Goal: Task Accomplishment & Management: Manage account settings

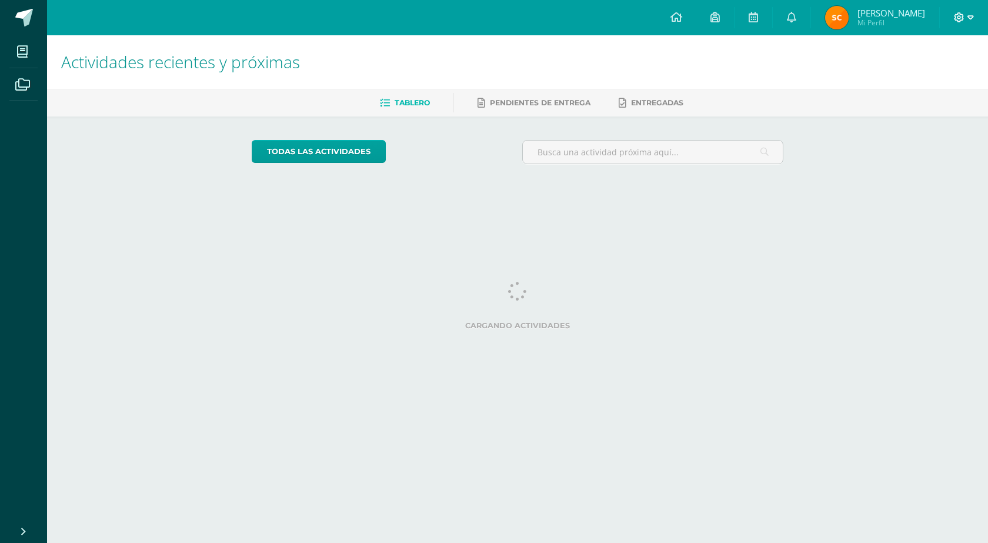
click at [972, 17] on icon at bounding box center [970, 17] width 6 height 4
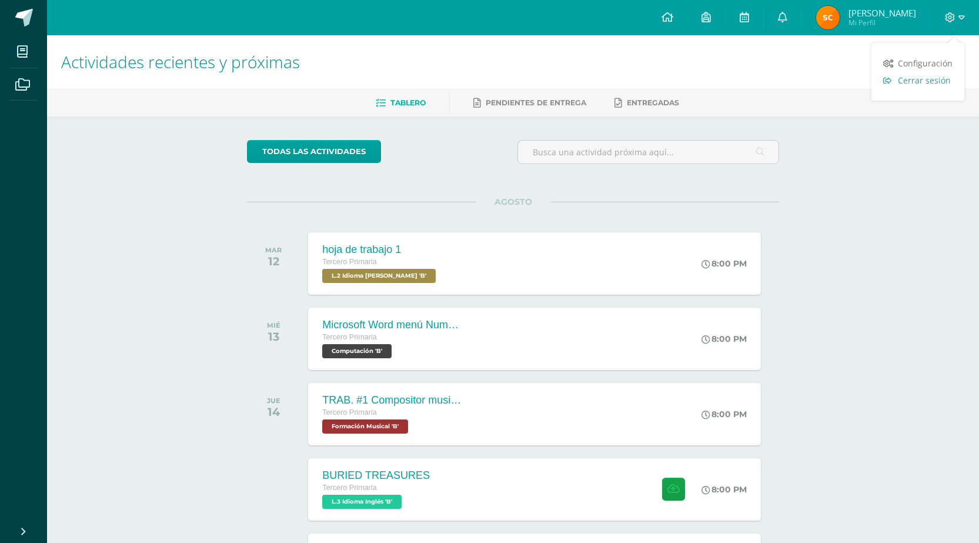
click at [933, 80] on span "Cerrar sesión" at bounding box center [924, 80] width 53 height 11
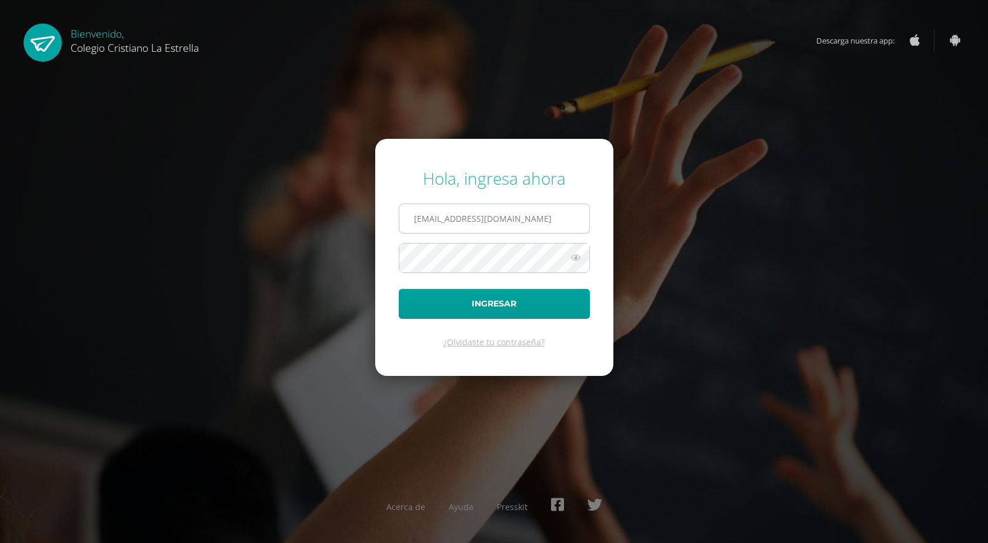
click at [558, 210] on input "[EMAIL_ADDRESS][DOMAIN_NAME]" at bounding box center [494, 218] width 190 height 29
type input "[EMAIL_ADDRESS][DOMAIN_NAME]"
click at [537, 296] on button "Ingresar" at bounding box center [494, 304] width 191 height 30
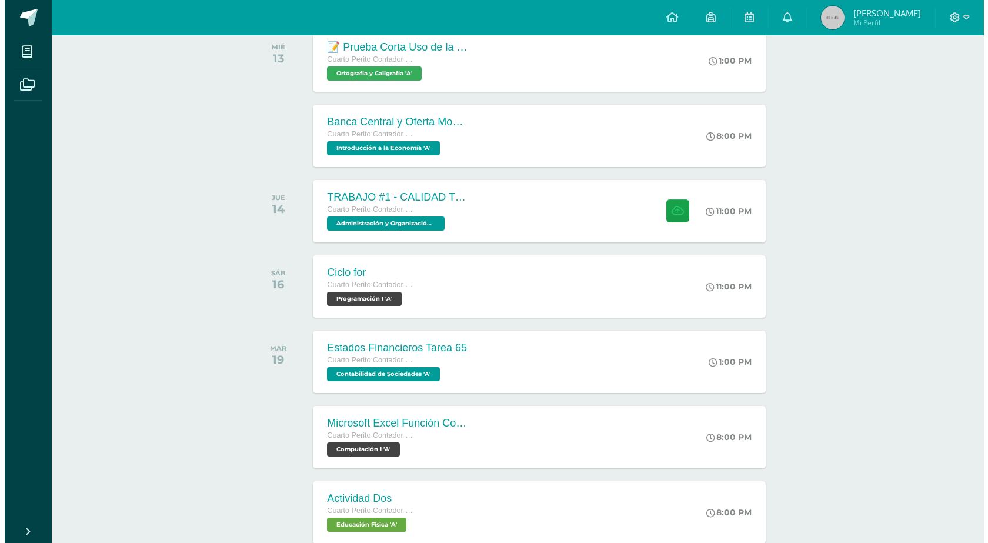
scroll to position [353, 0]
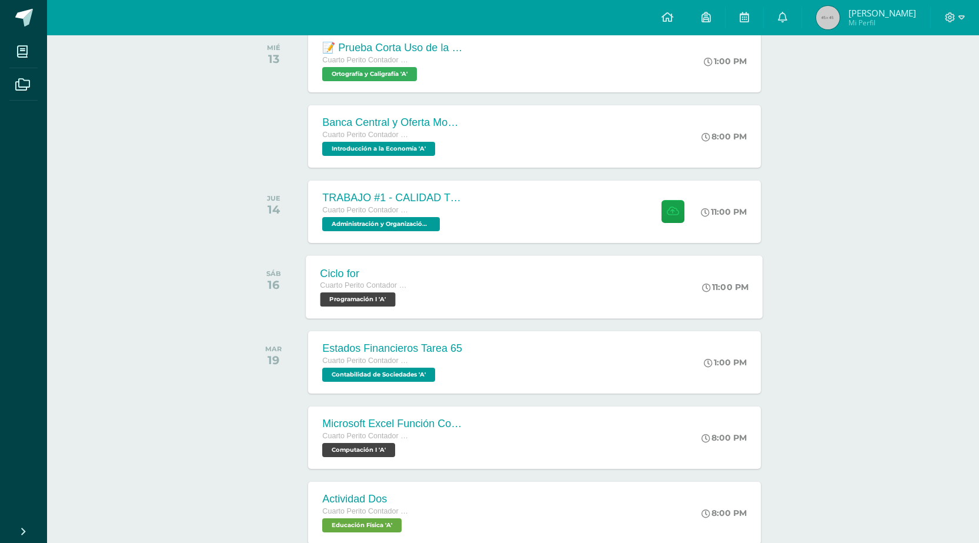
click at [650, 295] on div "Ciclo for Cuarto Perito Contador con Orientación en Computación Programación I …" at bounding box center [534, 286] width 457 height 63
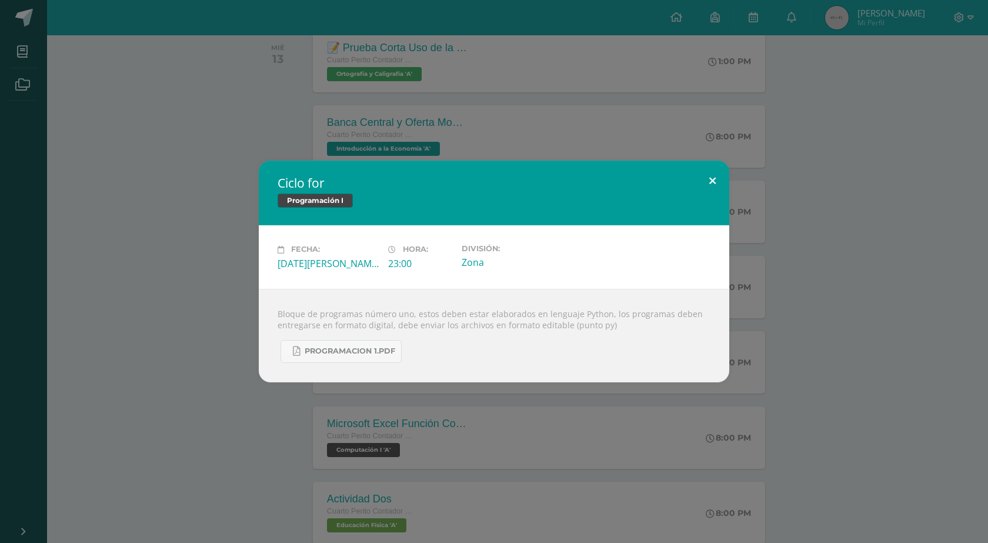
click at [714, 173] on button at bounding box center [712, 180] width 34 height 40
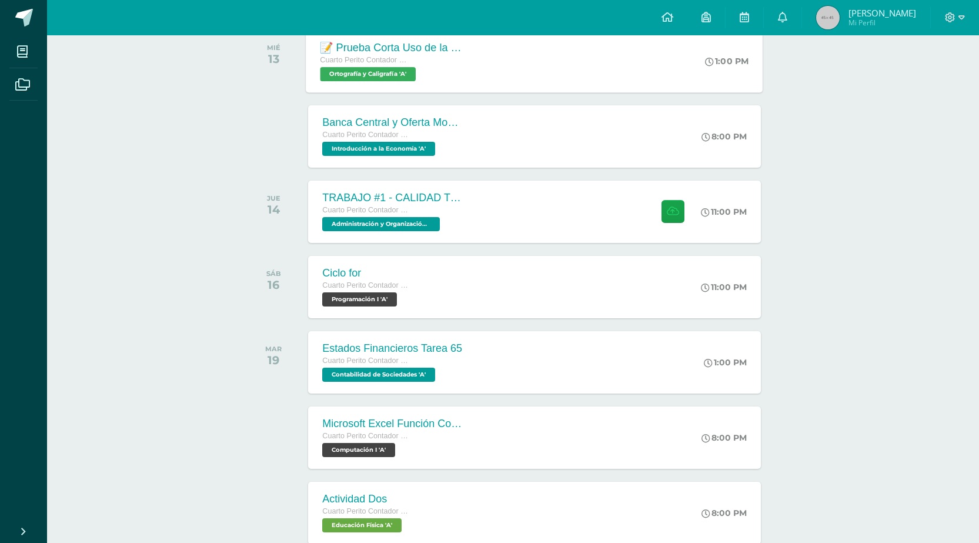
click at [618, 53] on div "📝 Prueba Corta Uso de la R y RR Uso de la X, [GEOGRAPHIC_DATA] y [GEOGRAPHIC_DA…" at bounding box center [534, 60] width 457 height 63
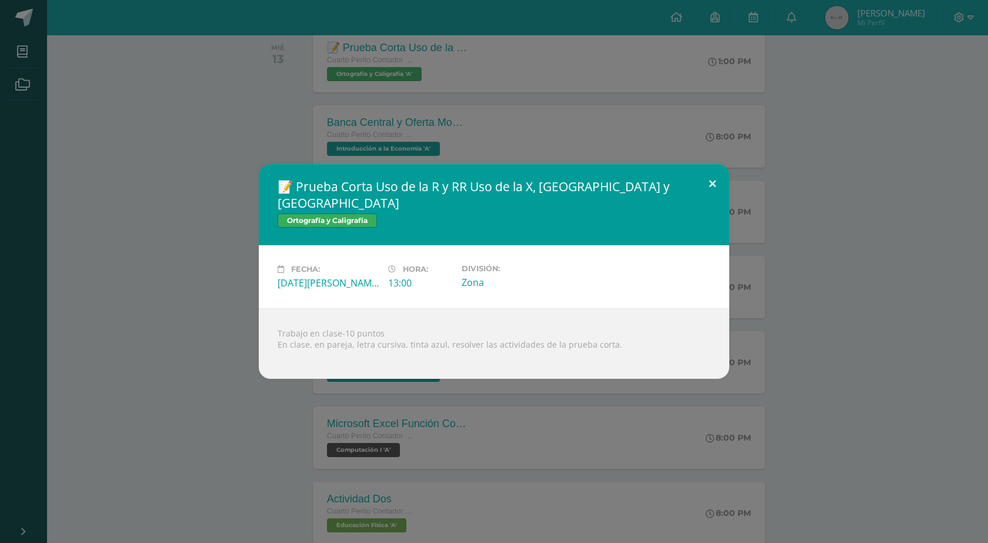
click at [711, 192] on button at bounding box center [712, 184] width 34 height 40
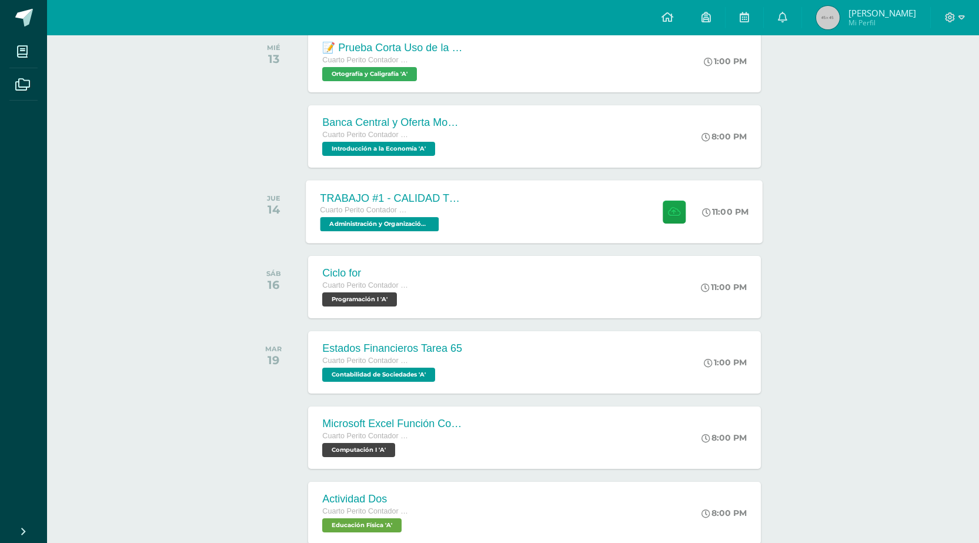
click at [619, 231] on div "TRABAJO #1 - CALIDAD TOTAL Cuarto Perito Contador con Orientación en Computació…" at bounding box center [534, 211] width 457 height 63
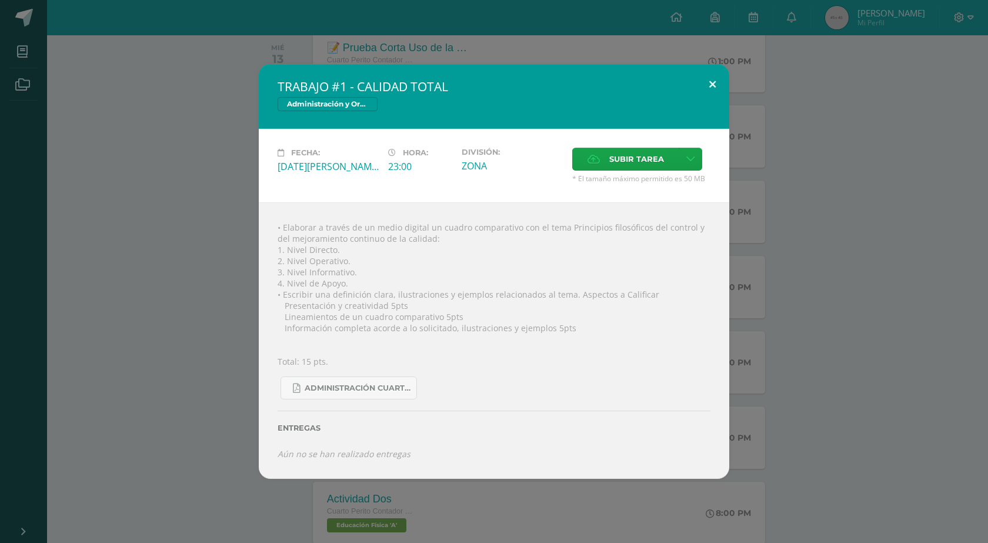
click at [709, 85] on button at bounding box center [712, 84] width 34 height 40
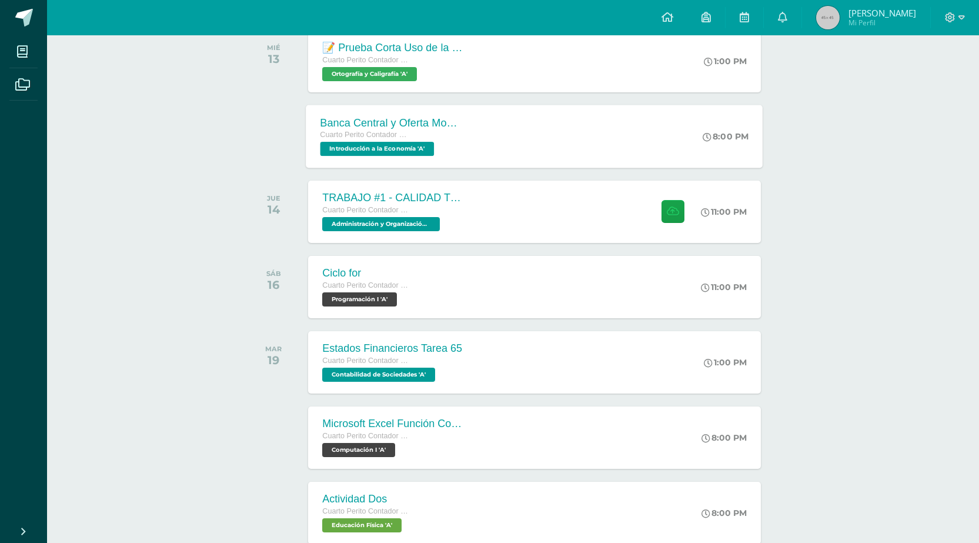
click at [525, 153] on div "Banca Central y Oferta Monetaria. Cuarto Perito Contador con Orientación en Com…" at bounding box center [534, 136] width 457 height 63
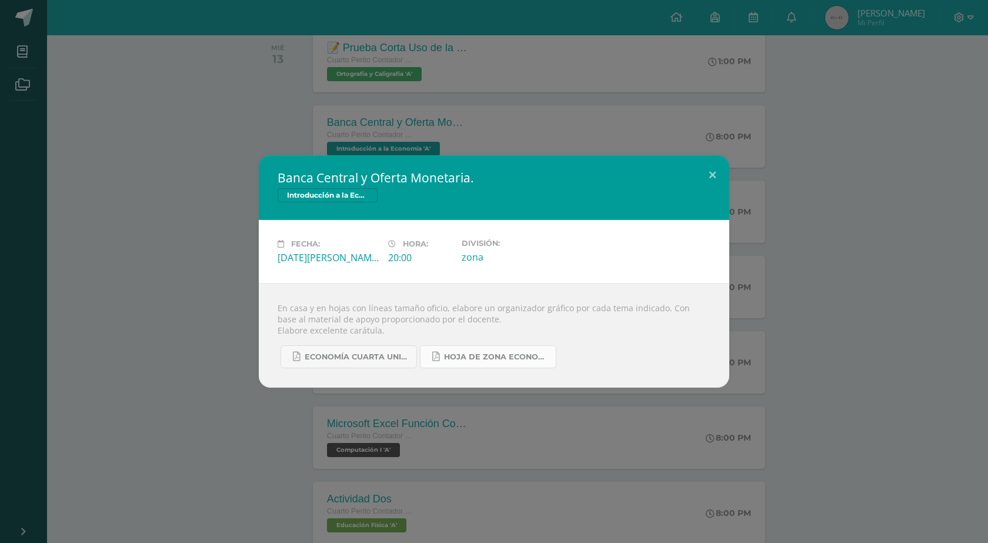
click at [462, 354] on span "Hoja de Zona Economía.pdf" at bounding box center [497, 356] width 106 height 9
click at [378, 362] on link "ECONOMÍA CUARTA UNIDAD.pdf" at bounding box center [348, 356] width 136 height 23
